Goal: Information Seeking & Learning: Learn about a topic

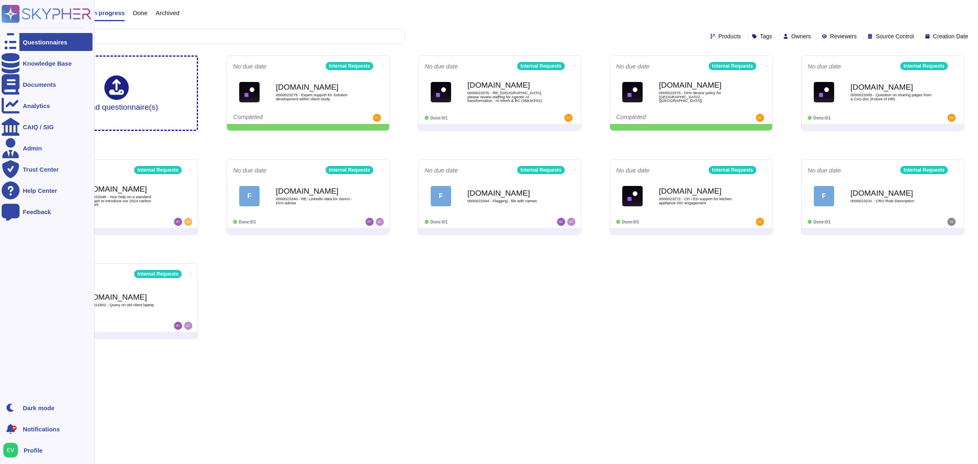
click at [49, 11] on icon at bounding box center [57, 13] width 70 height 11
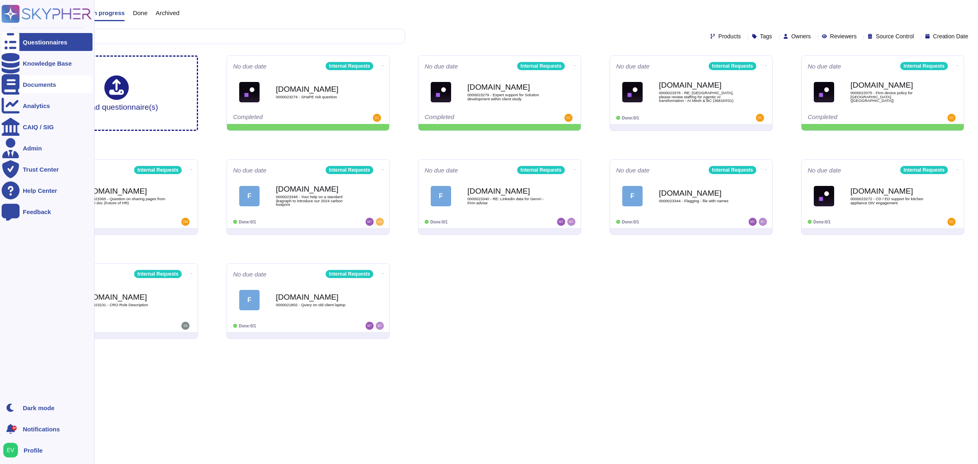
click at [43, 86] on div "Documents" at bounding box center [39, 84] width 33 height 6
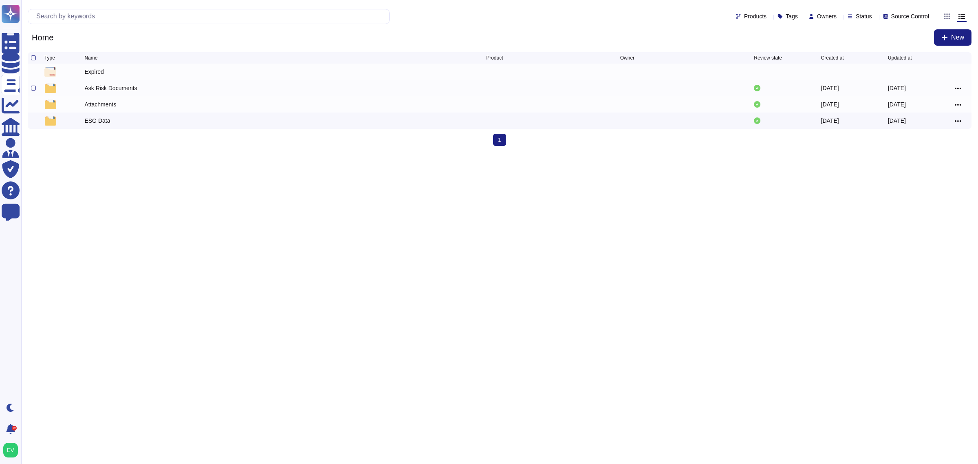
click at [92, 87] on div "Ask Risk Documents" at bounding box center [110, 88] width 53 height 8
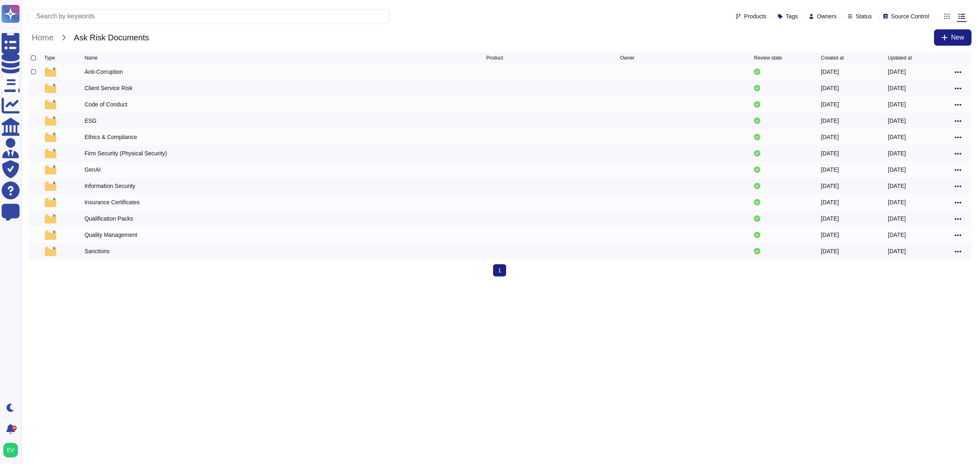
click at [98, 70] on div "Anti-Corruption" at bounding box center [103, 72] width 38 height 8
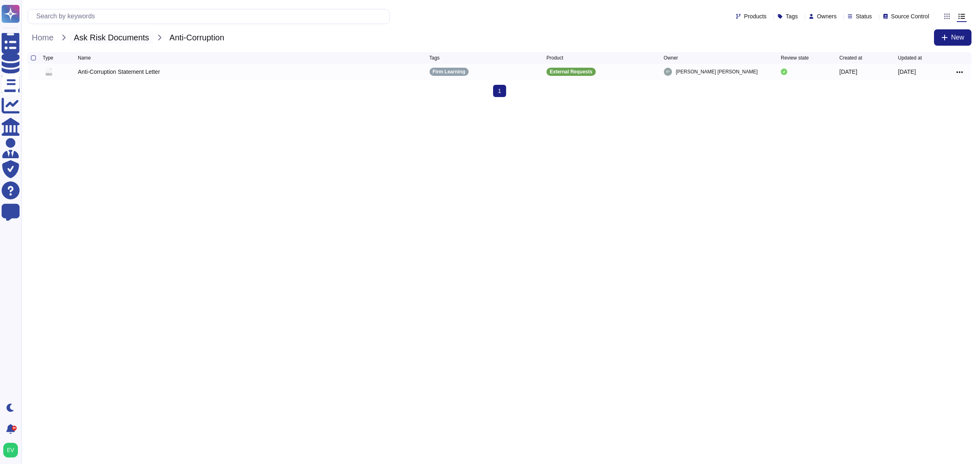
click at [126, 33] on span "Ask Risk Documents" at bounding box center [112, 37] width 84 height 12
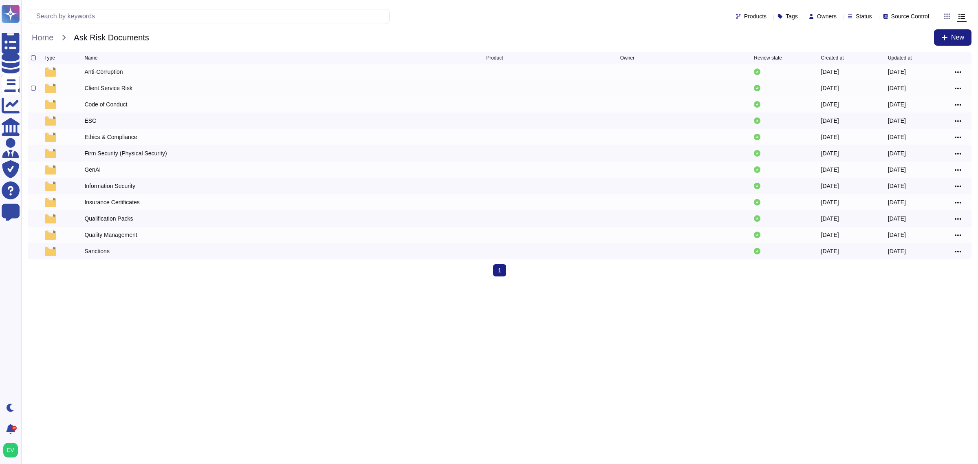
click at [97, 87] on div "Client Service Risk" at bounding box center [108, 88] width 48 height 8
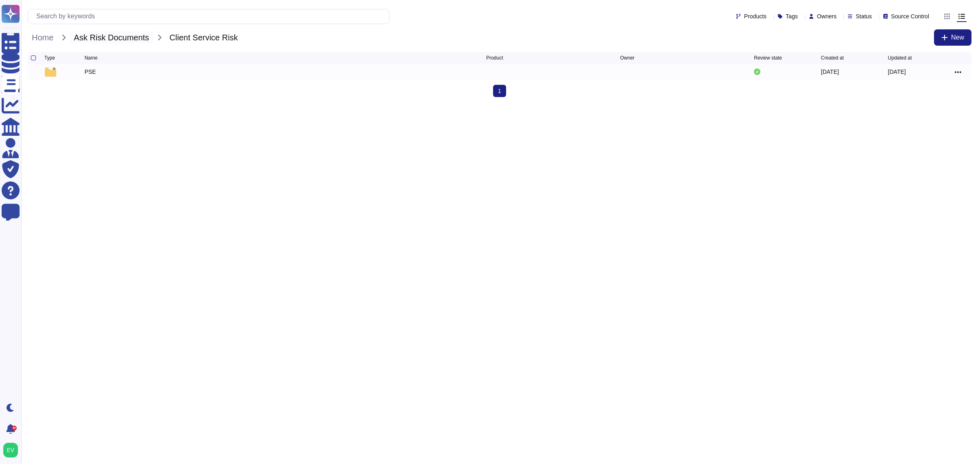
click at [124, 42] on span "Ask Risk Documents" at bounding box center [112, 37] width 84 height 12
